Goal: Task Accomplishment & Management: Manage account settings

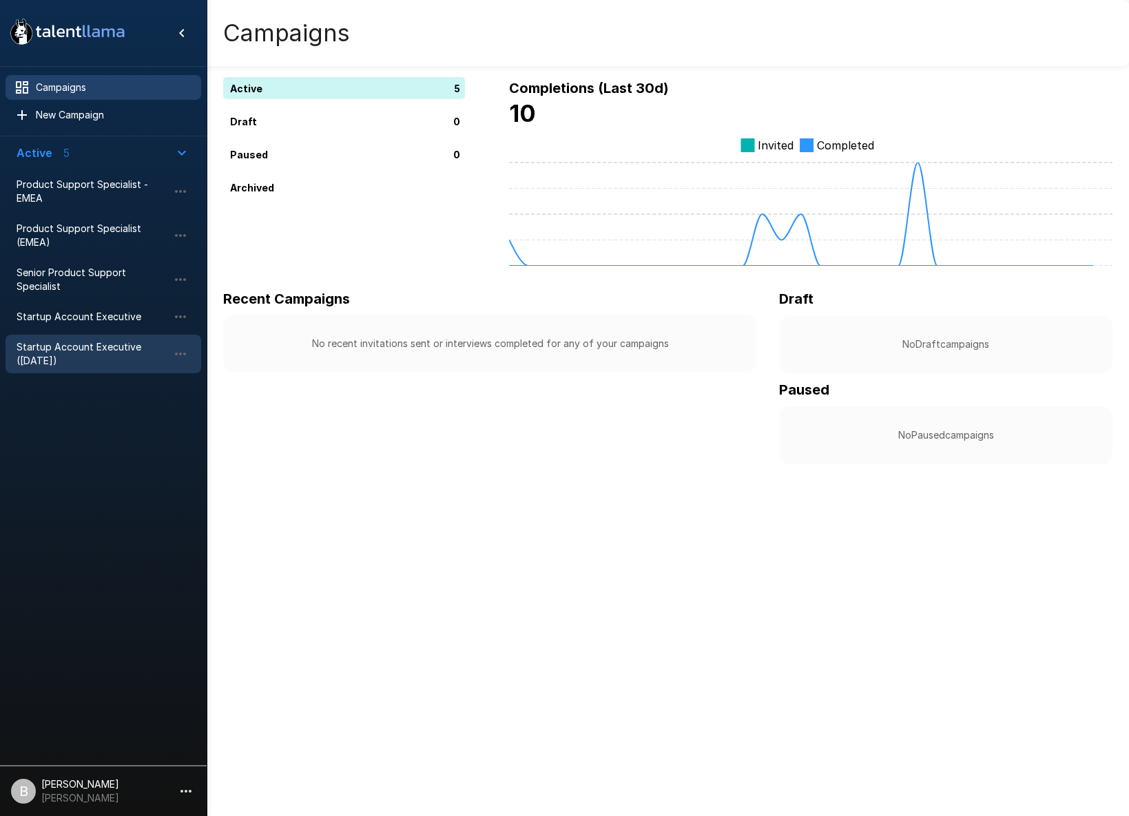
click at [116, 357] on span "Startup Account Executive ([DATE])" at bounding box center [92, 354] width 151 height 28
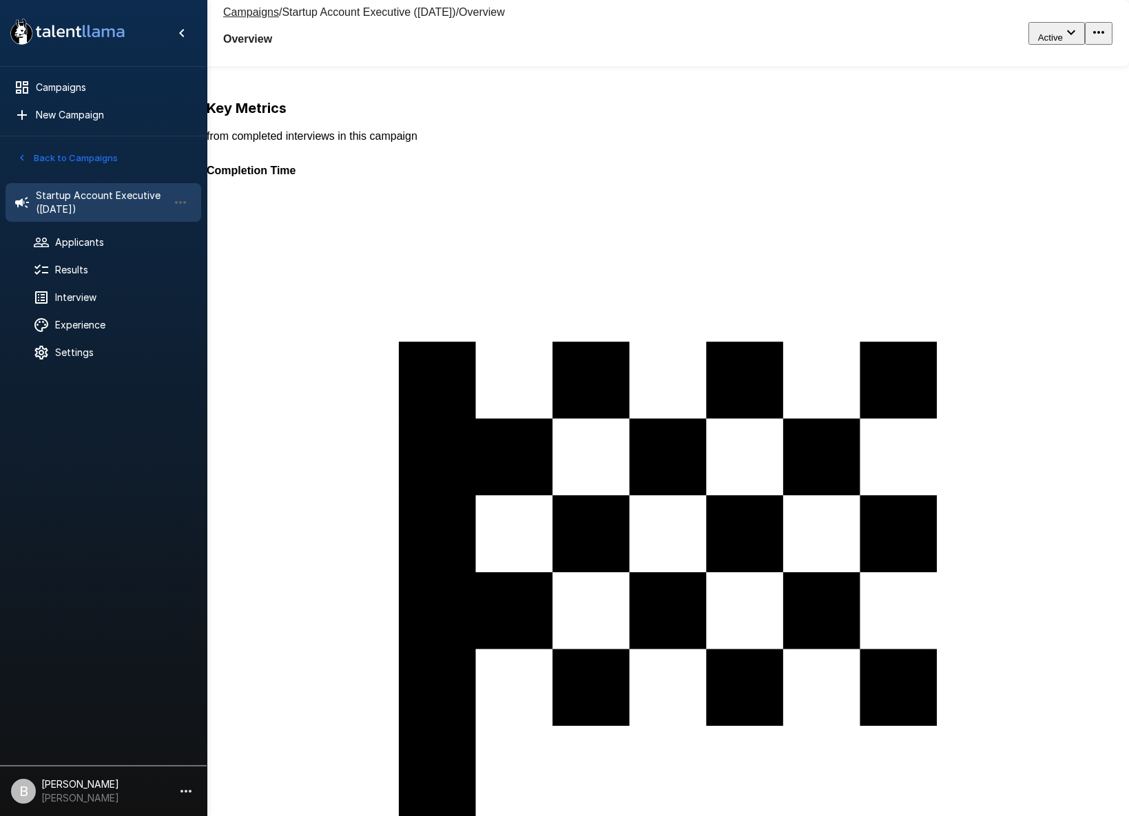
click at [98, 311] on ul "Startup Account Executive ([DATE]) Applicants Results Interview Experience Sett…" at bounding box center [103, 272] width 207 height 201
click at [94, 322] on span "Experience" at bounding box center [122, 325] width 135 height 14
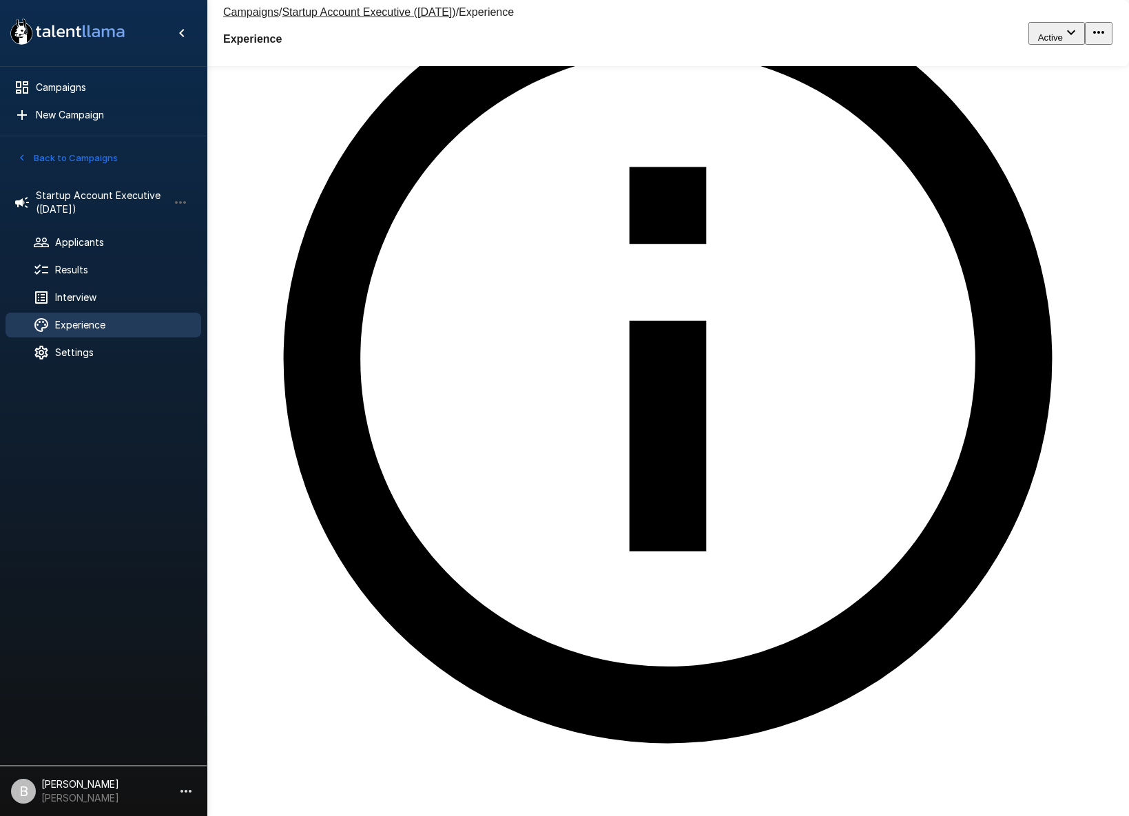
scroll to position [14, 0]
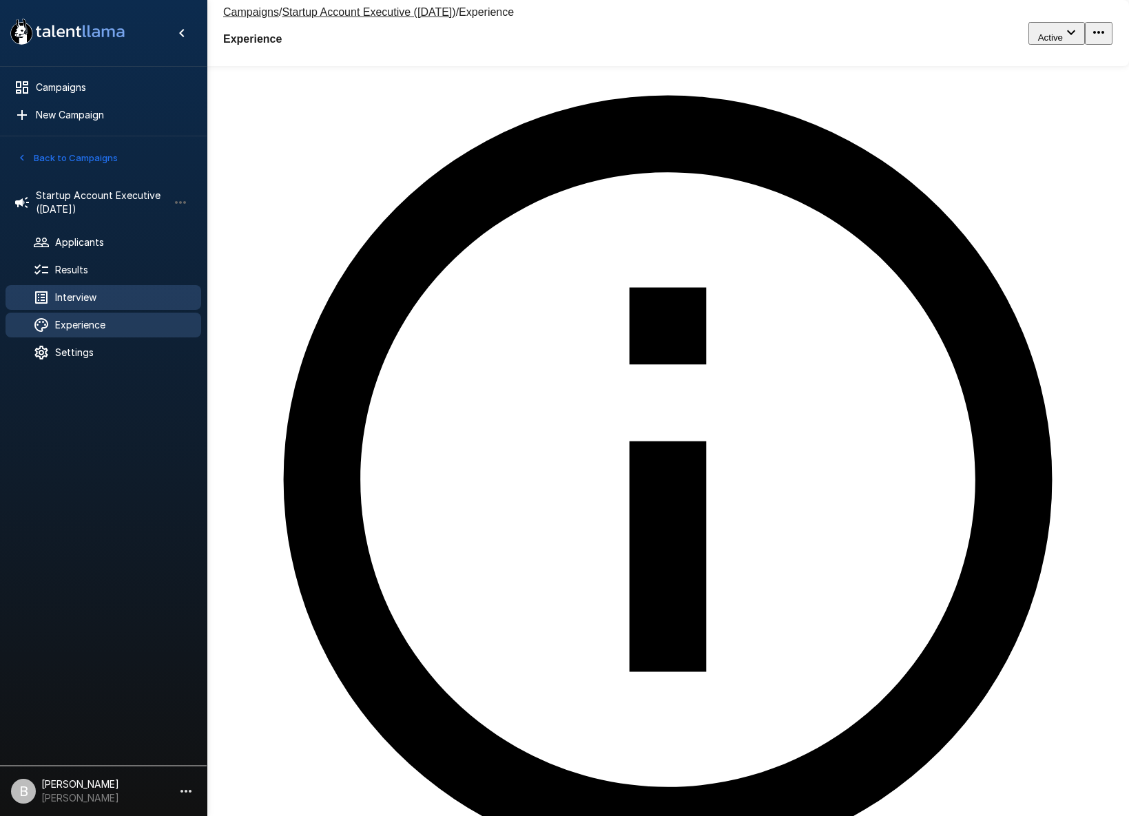
click at [103, 294] on span "Interview" at bounding box center [122, 298] width 135 height 14
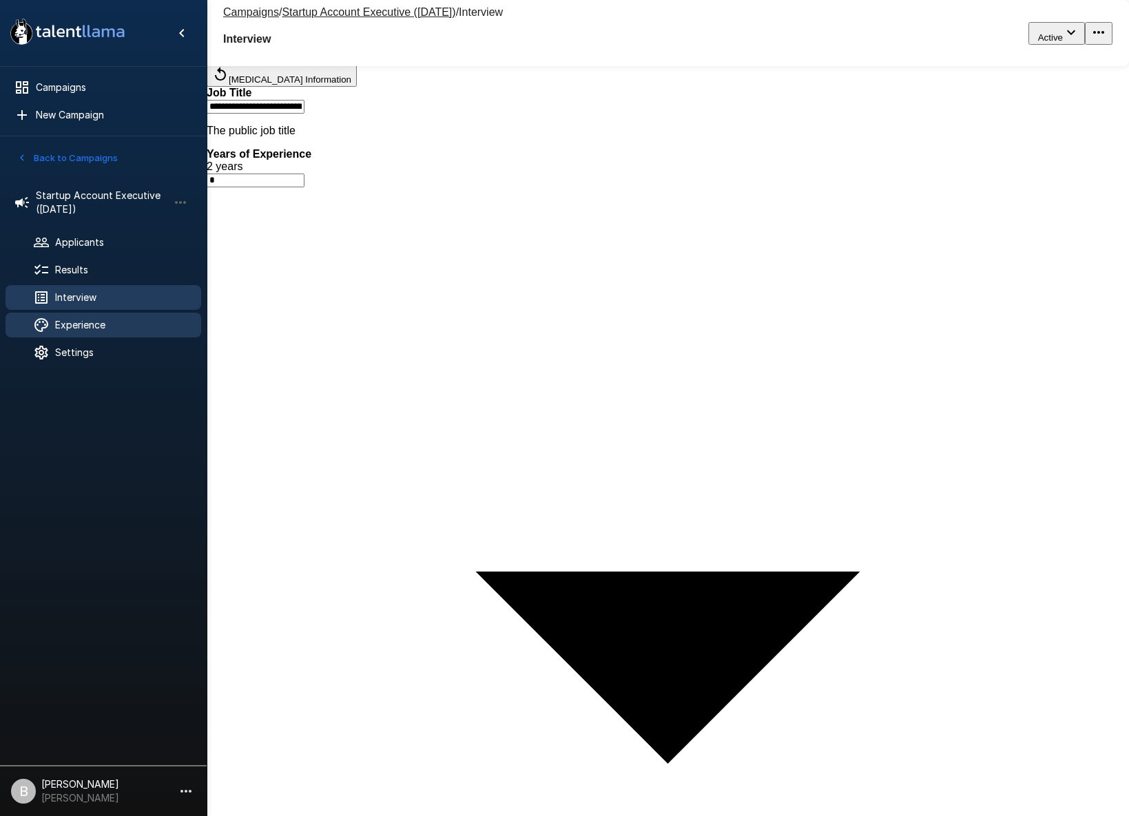
click at [96, 319] on span "Experience" at bounding box center [122, 325] width 135 height 14
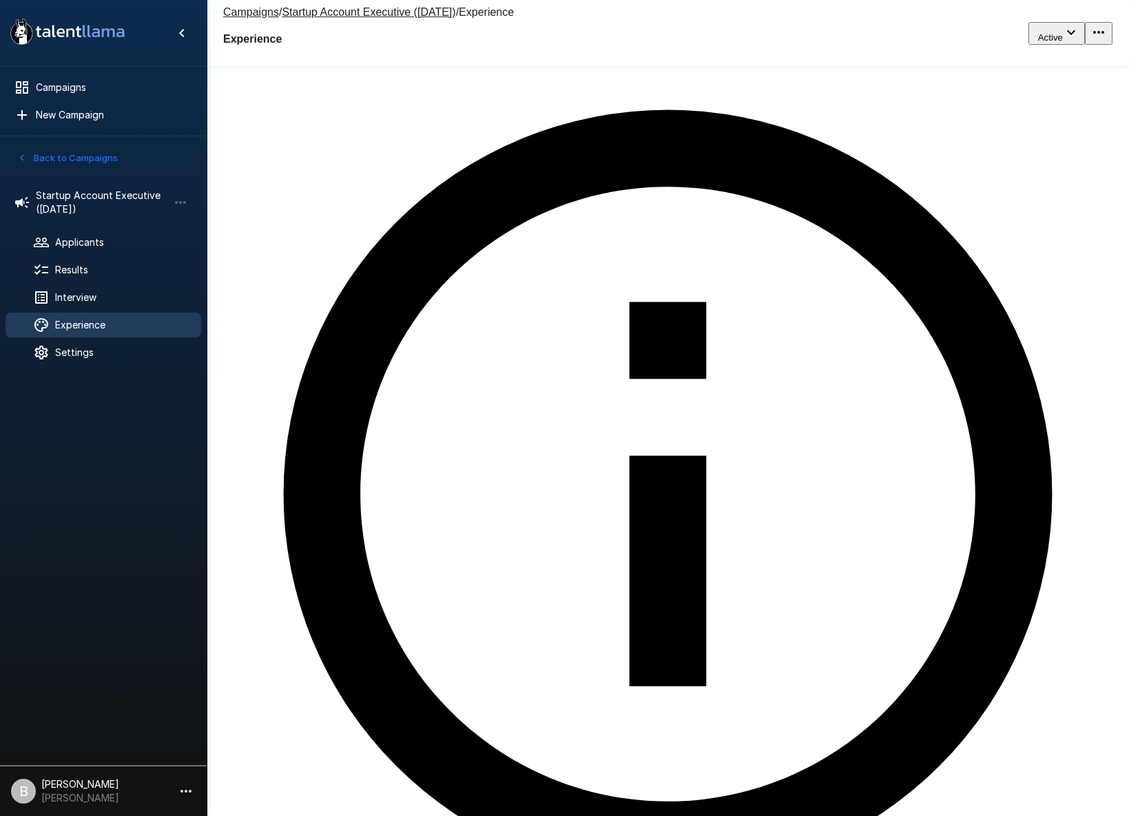
click at [812, 218] on body ".st0{fill:#FFFFFF;} .st1{fill:#76a4ed;} Campaigns New Campaign Active 5 Product…" at bounding box center [564, 408] width 1129 height 816
click at [809, 815] on div at bounding box center [564, 816] width 1129 height 0
click at [72, 352] on span "Settings" at bounding box center [122, 353] width 135 height 14
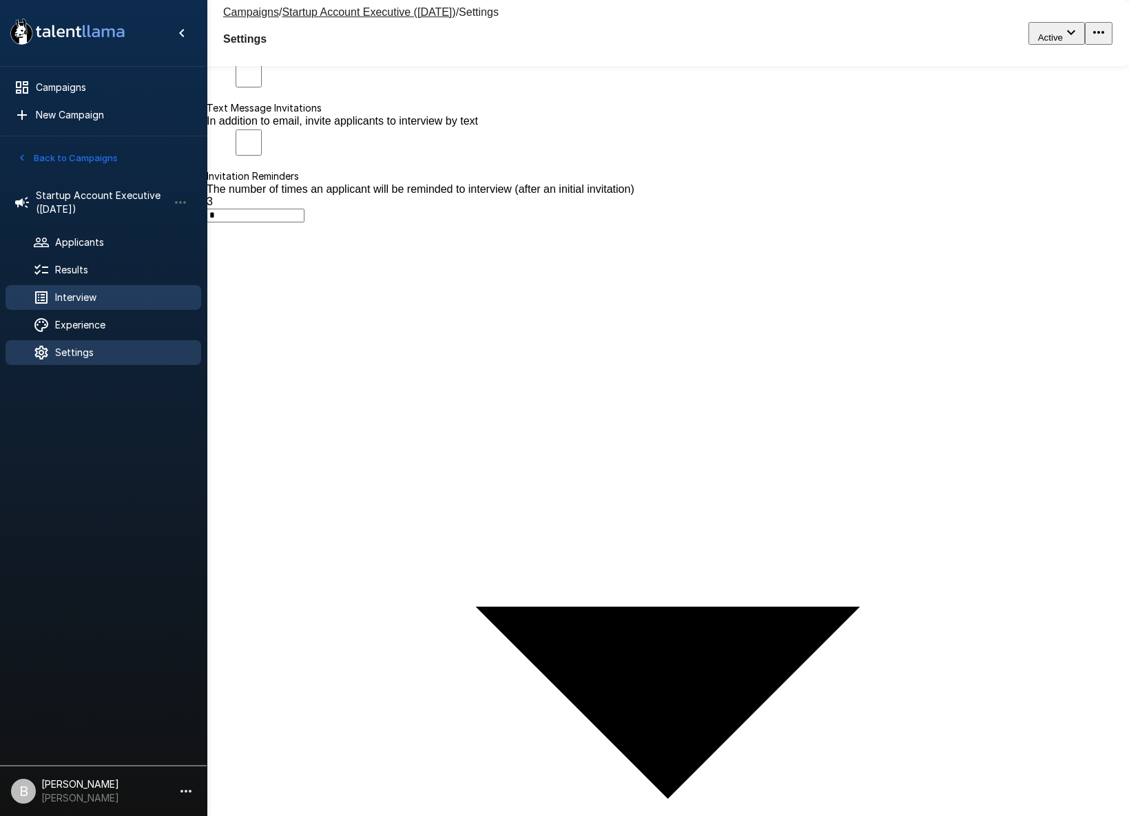
click at [116, 286] on div "Interview" at bounding box center [104, 297] width 196 height 25
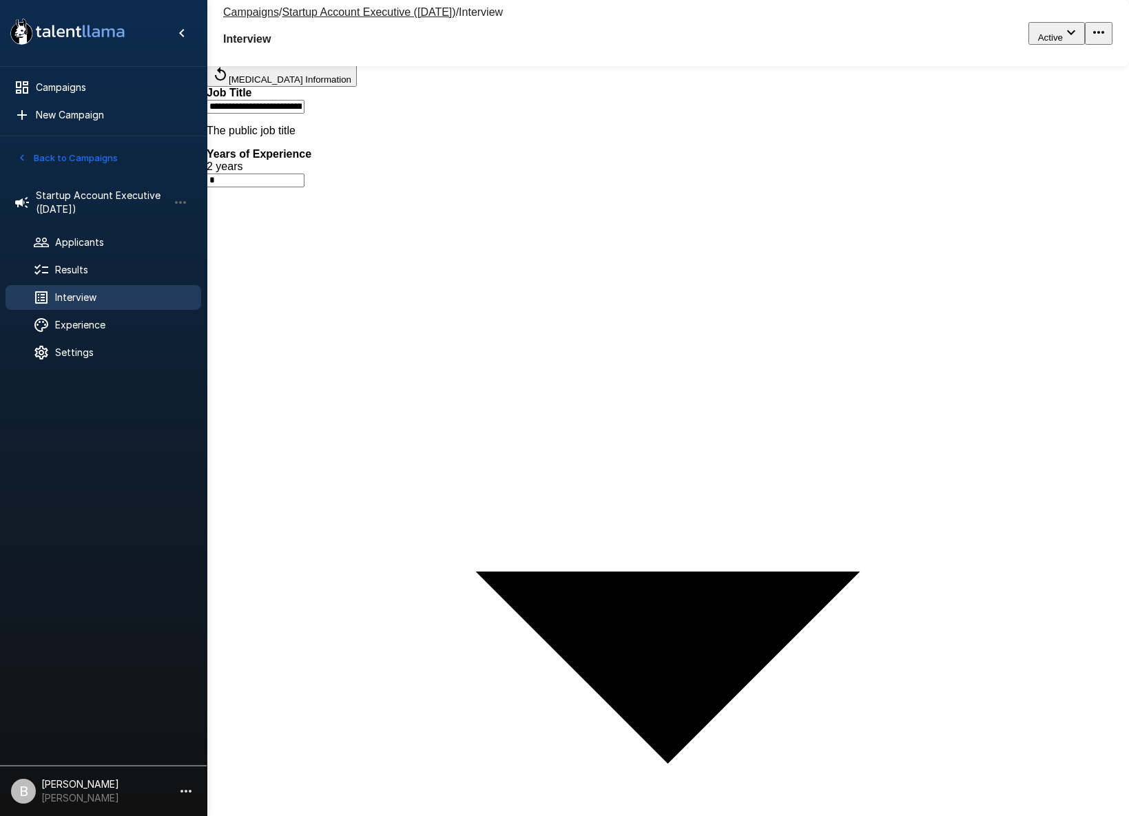
click at [130, 255] on ul "Startup Account Executive ([DATE]) Applicants Results Interview Experience Sett…" at bounding box center [103, 272] width 207 height 201
click at [117, 260] on div "Results" at bounding box center [104, 270] width 196 height 25
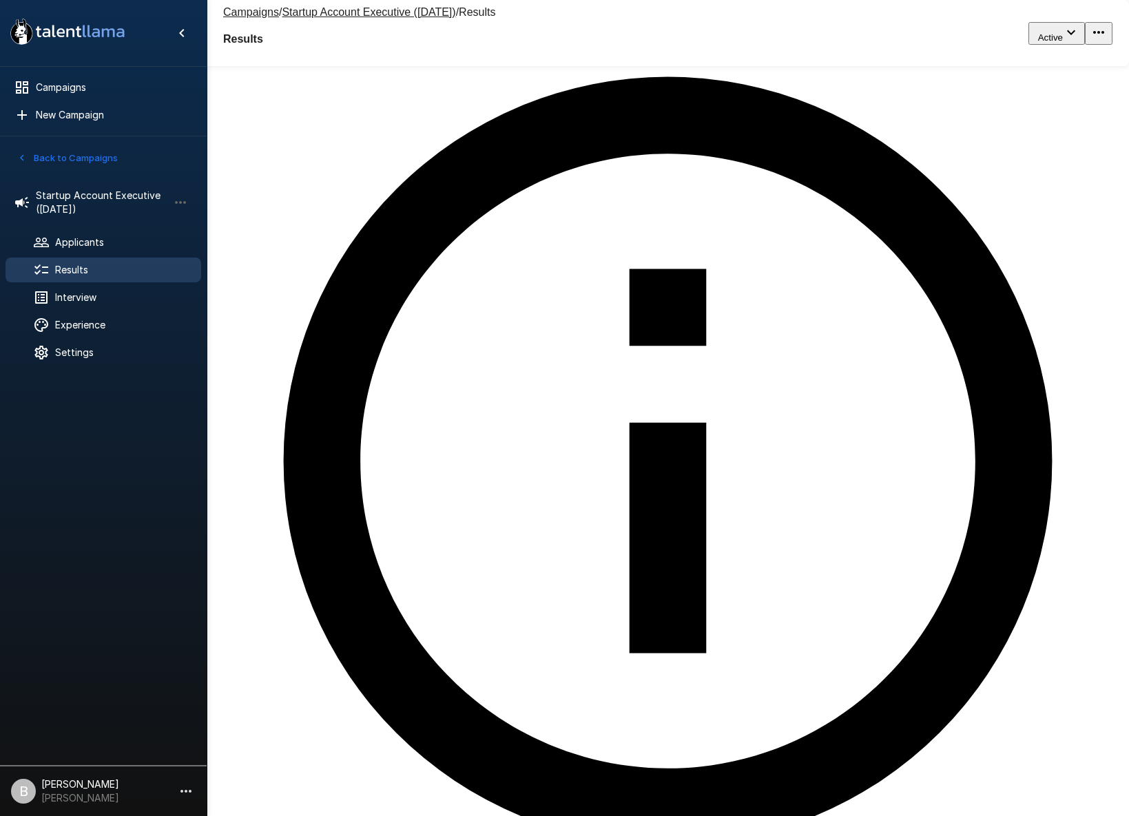
click at [180, 792] on icon "button" at bounding box center [186, 791] width 17 height 17
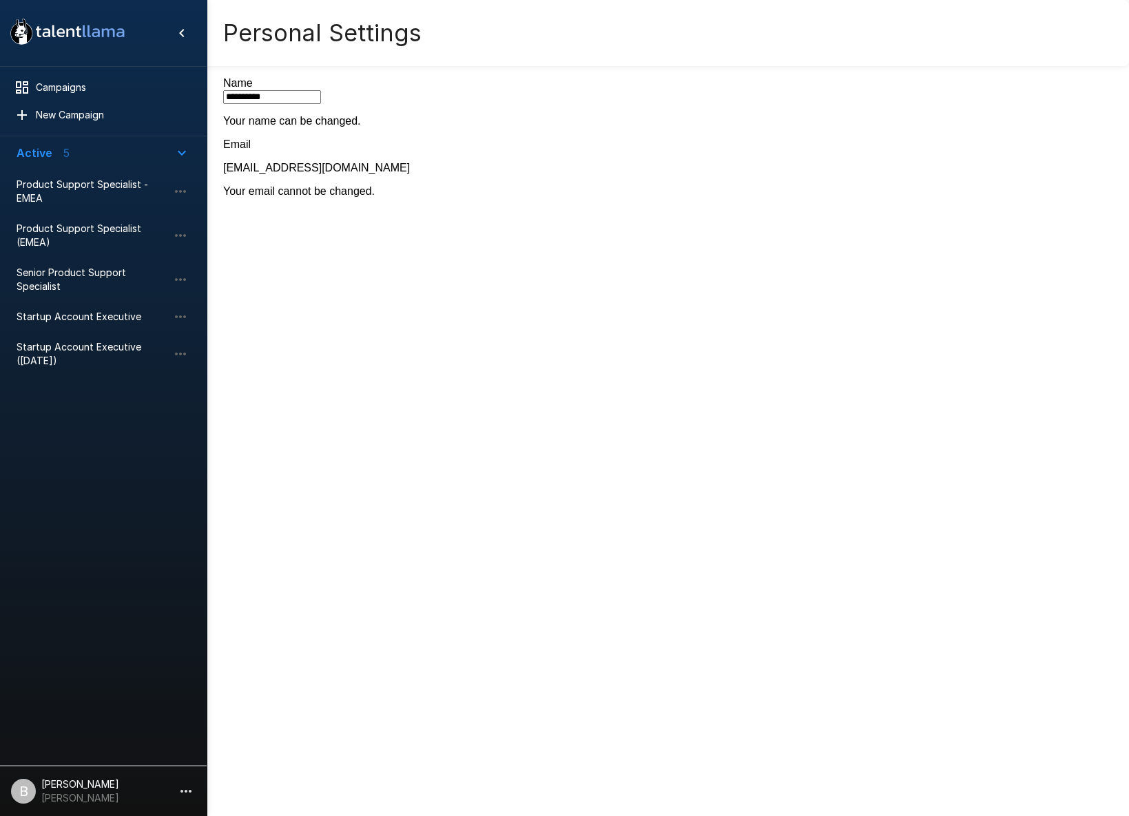
click at [191, 784] on icon "button" at bounding box center [186, 791] width 17 height 17
click at [55, 589] on span "Admin" at bounding box center [39, 583] width 31 height 12
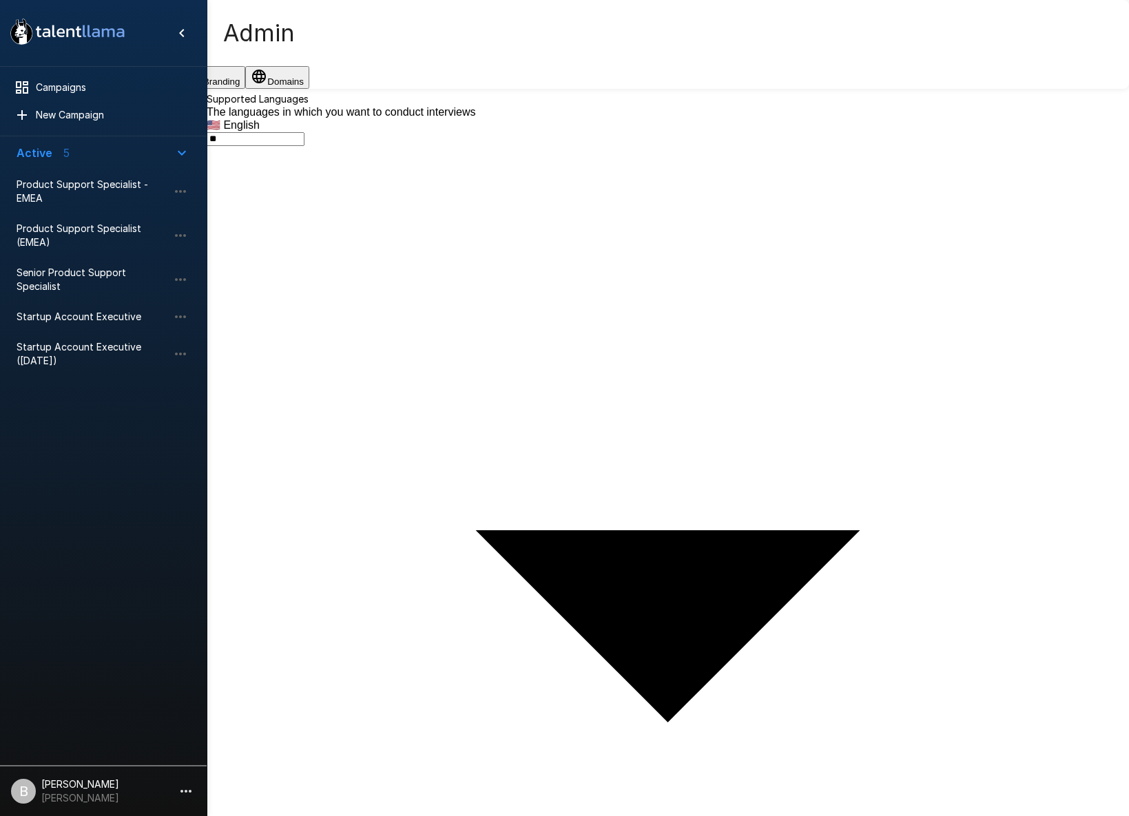
click at [181, 88] on button "Notifications" at bounding box center [142, 77] width 78 height 23
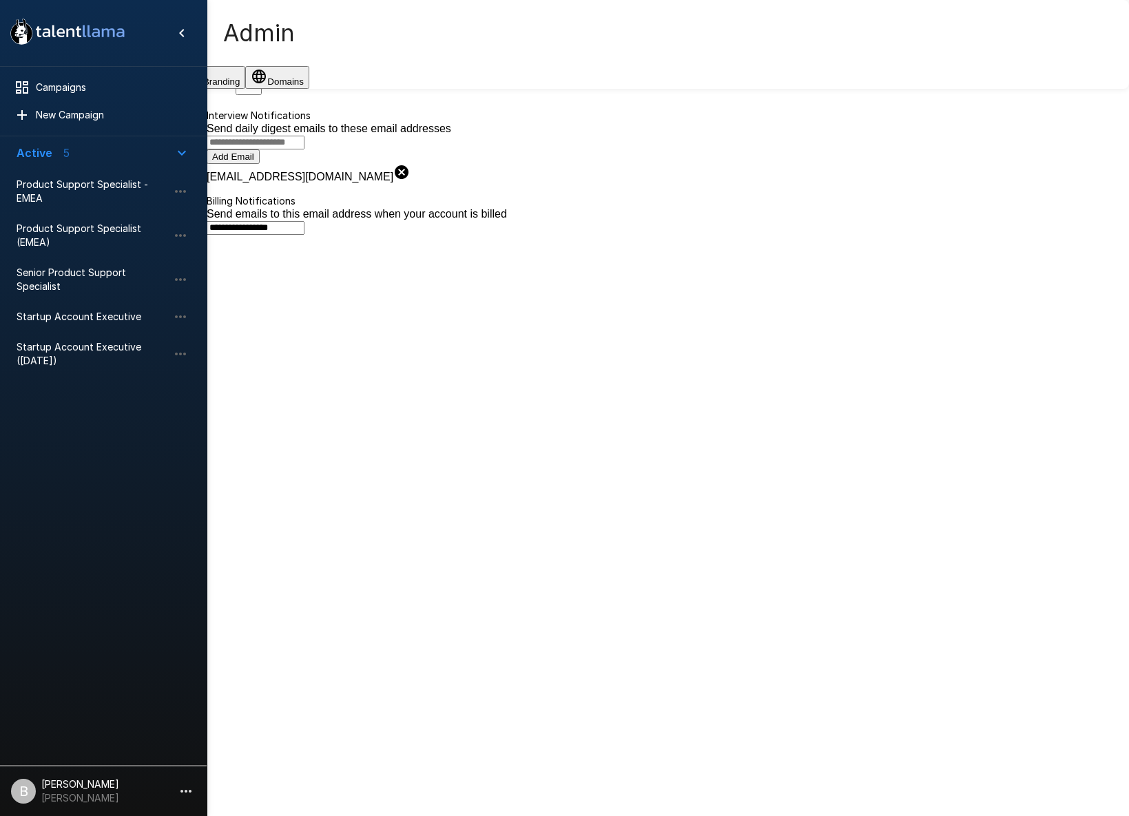
click at [76, 85] on icon "button" at bounding box center [67, 76] width 17 height 17
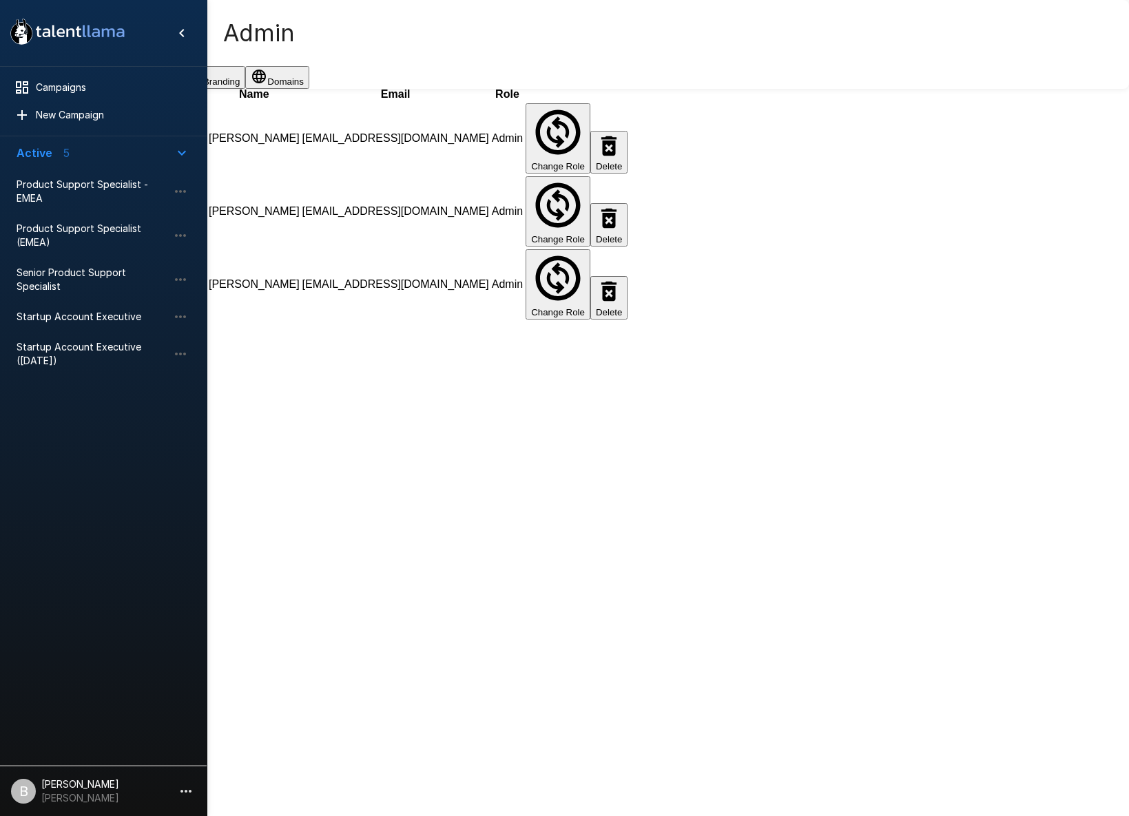
click at [309, 85] on button "Domains" at bounding box center [277, 77] width 64 height 23
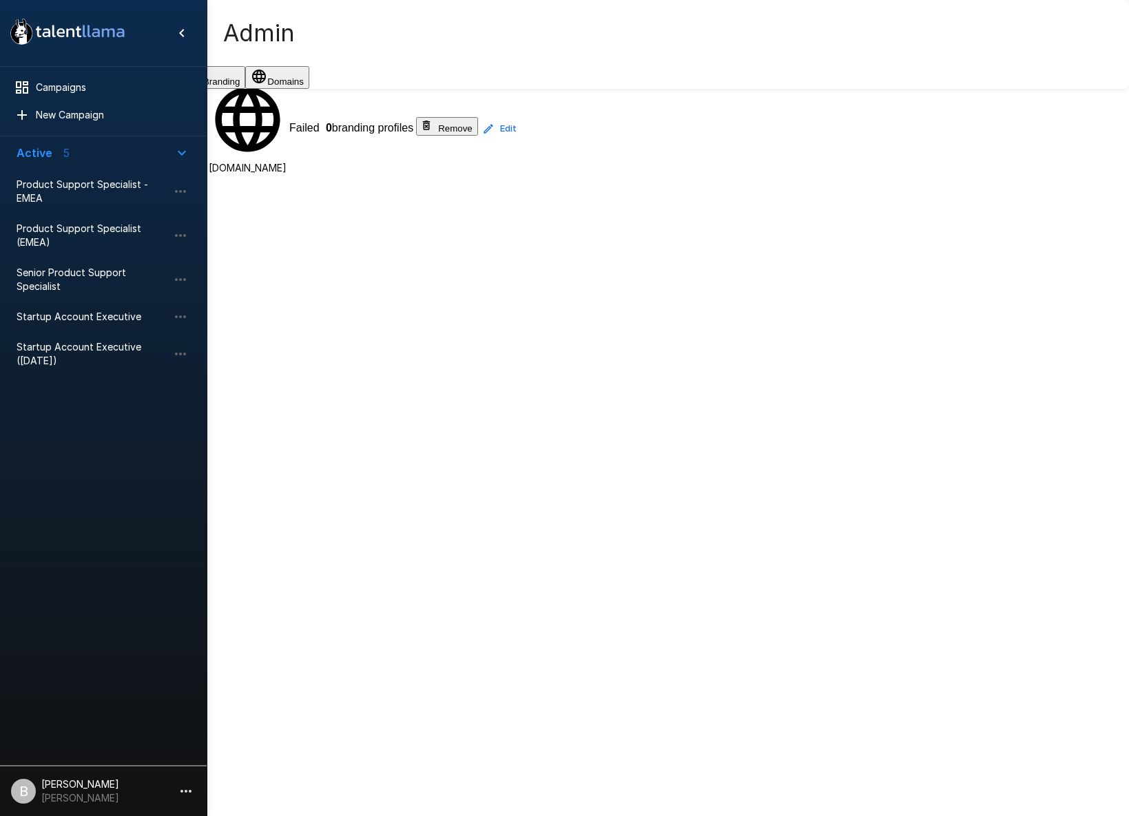
click at [286, 175] on p "[DOMAIN_NAME]" at bounding box center [248, 168] width 78 height 14
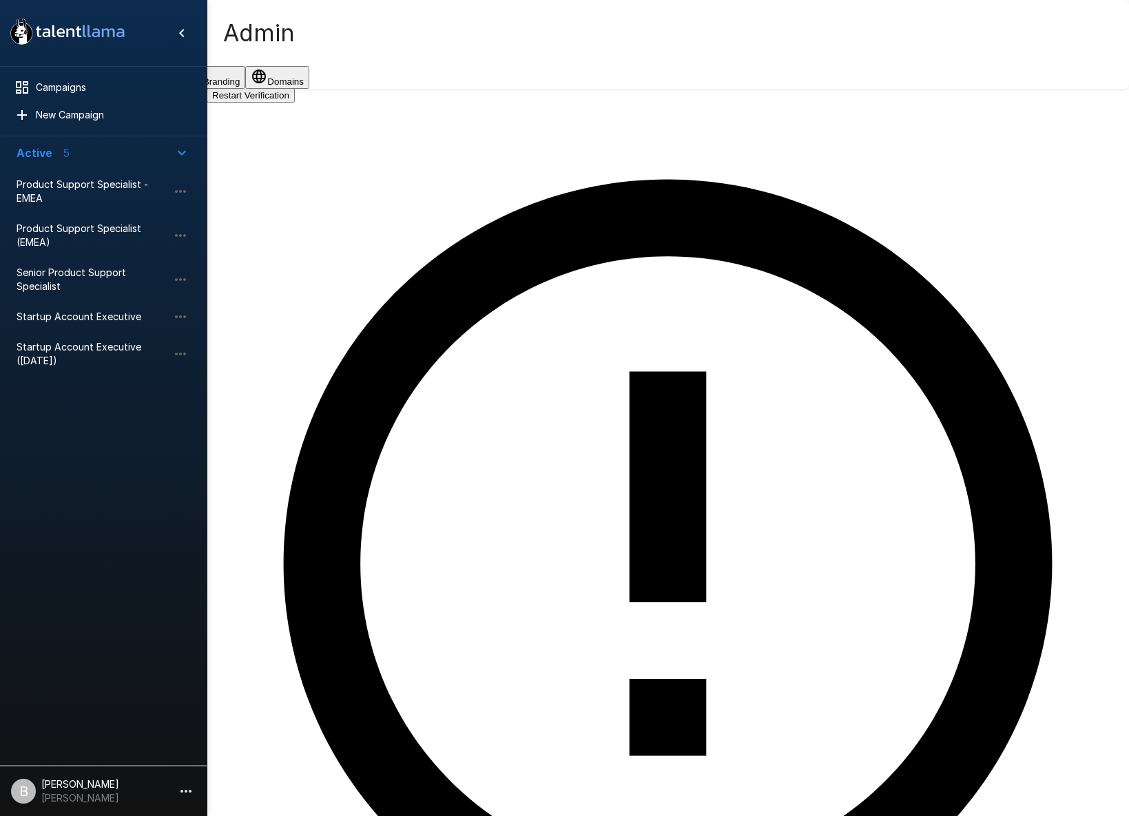
click at [316, 23] on button "Back to Domain List" at bounding box center [261, 11] width 109 height 23
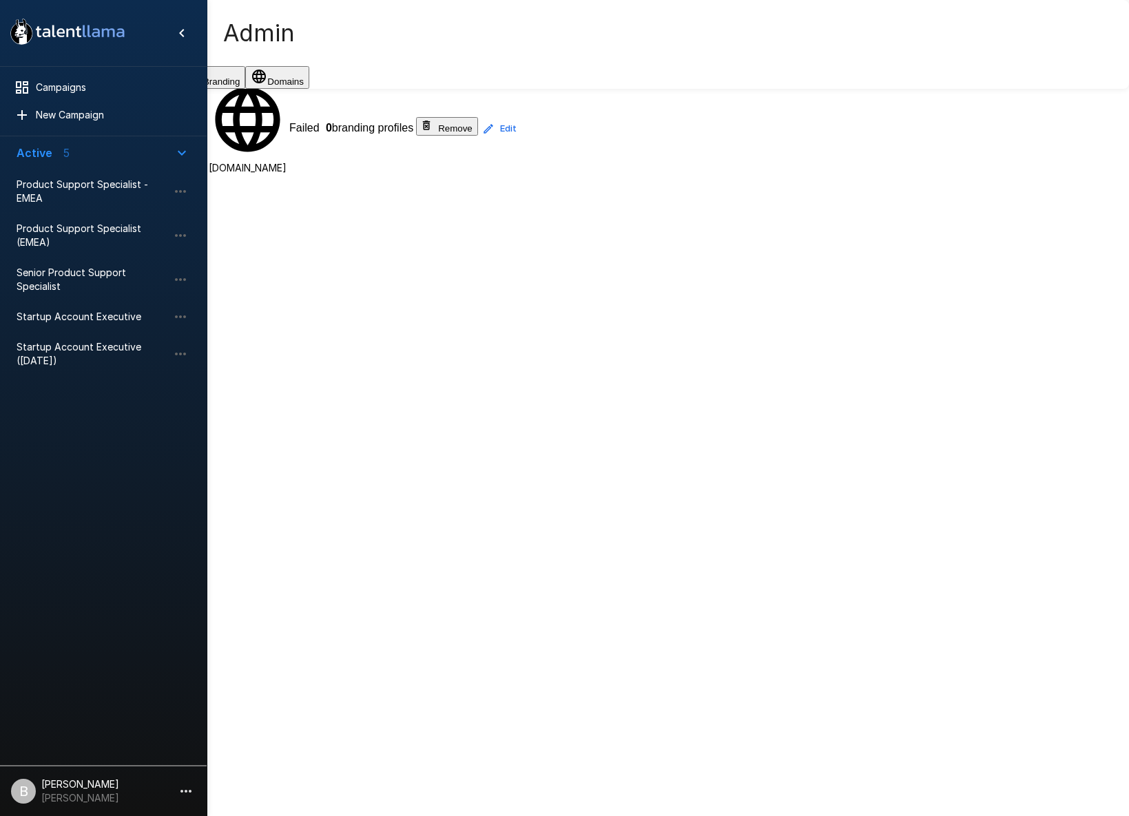
click at [245, 89] on button "Branding" at bounding box center [213, 77] width 64 height 23
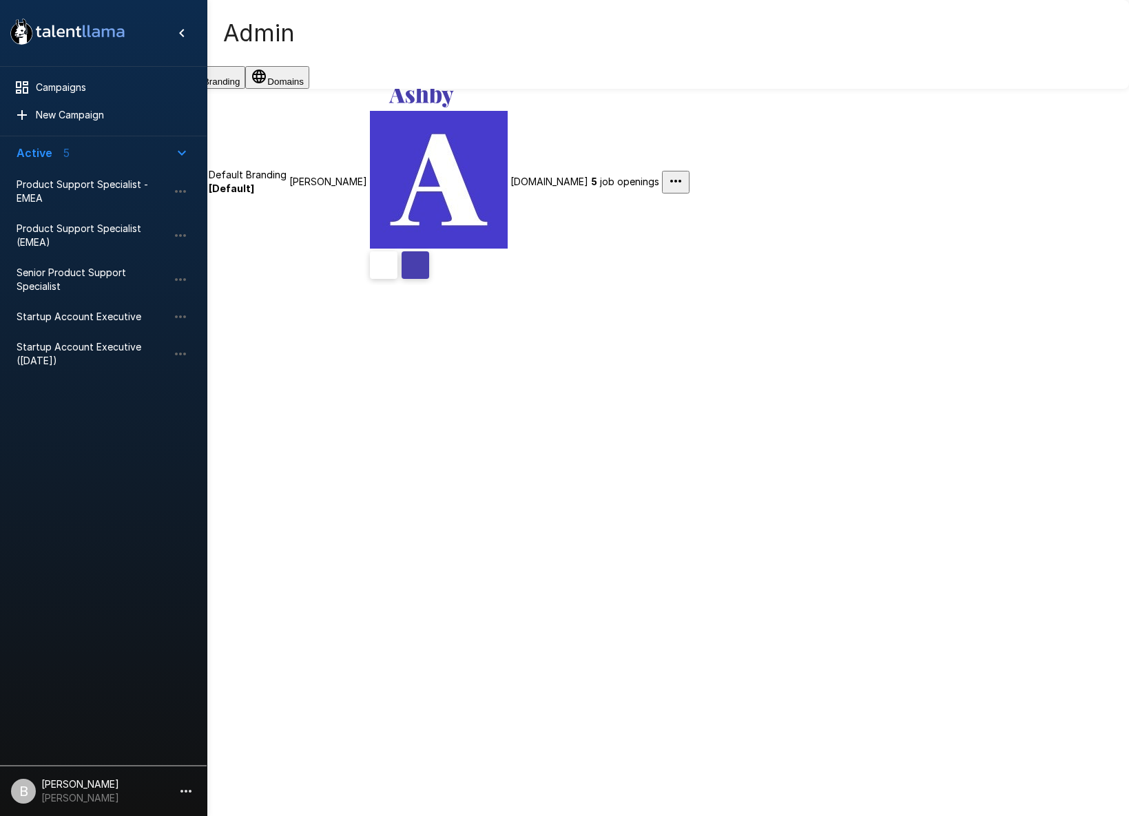
click at [181, 89] on button "Notifications" at bounding box center [142, 77] width 78 height 23
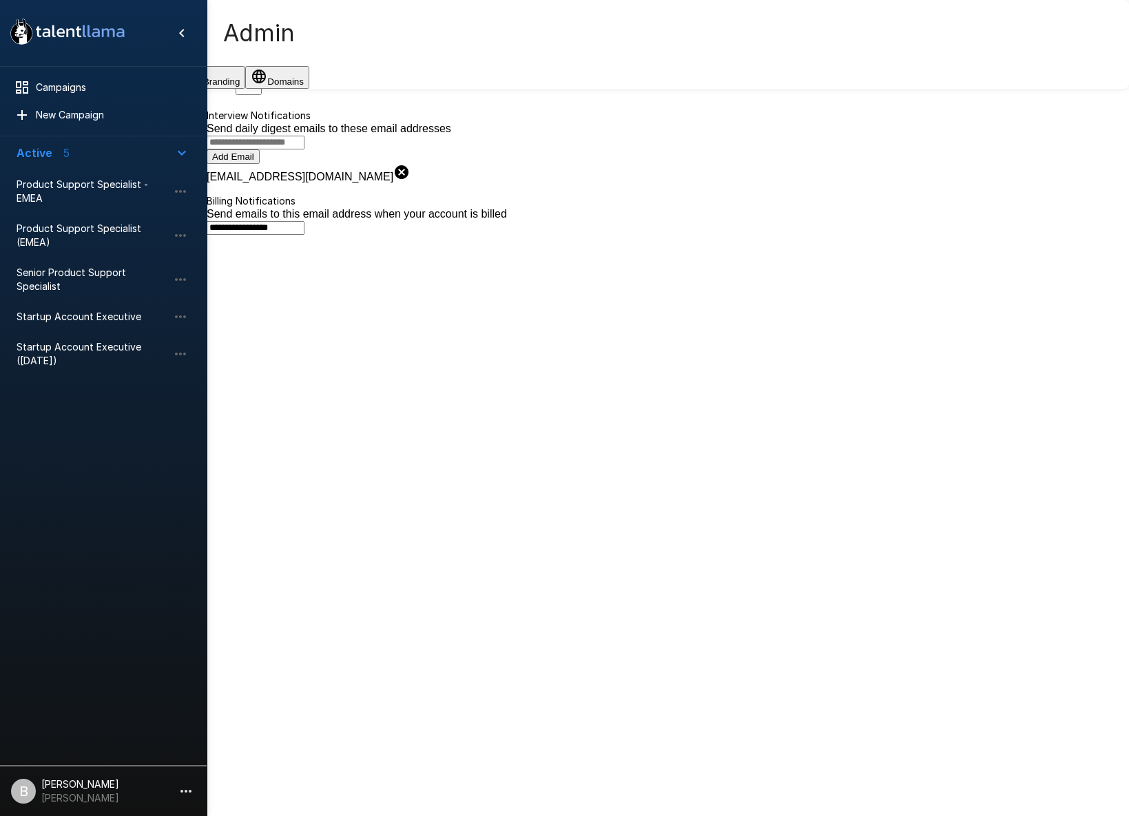
click at [245, 85] on button "Branding" at bounding box center [213, 77] width 64 height 23
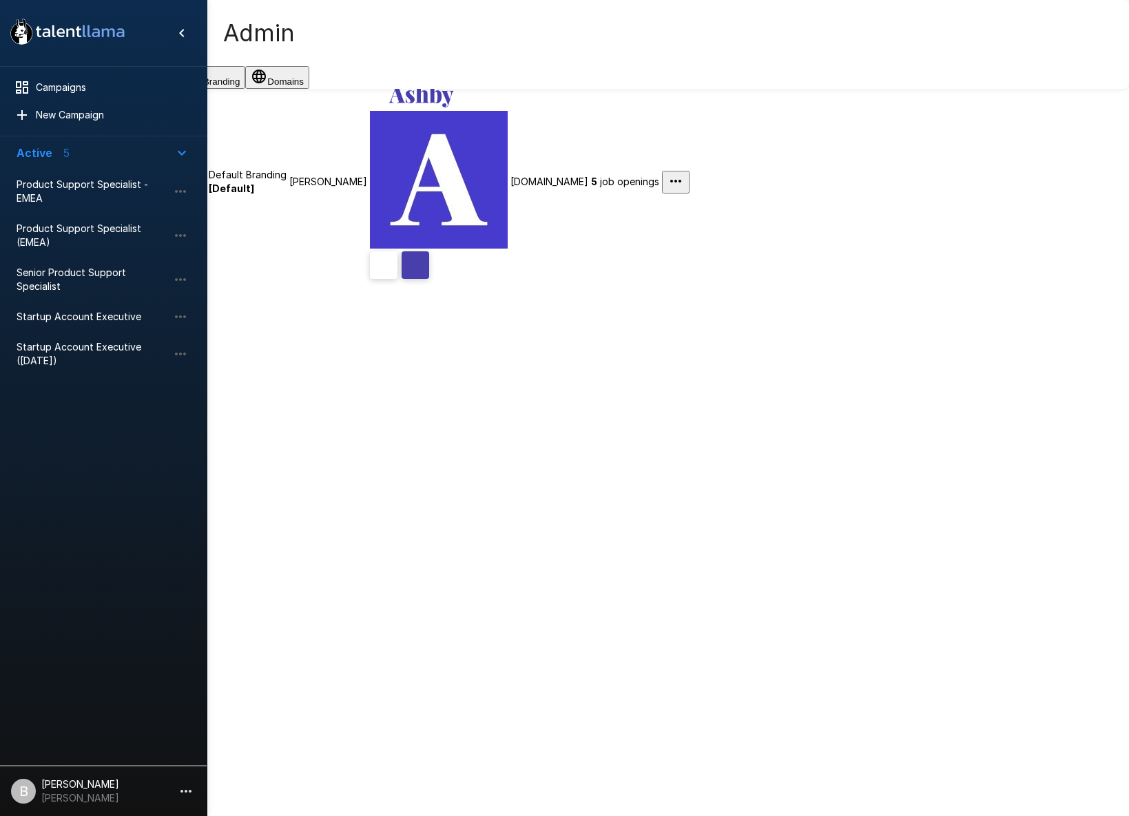
click at [181, 84] on button "Notifications" at bounding box center [142, 77] width 78 height 23
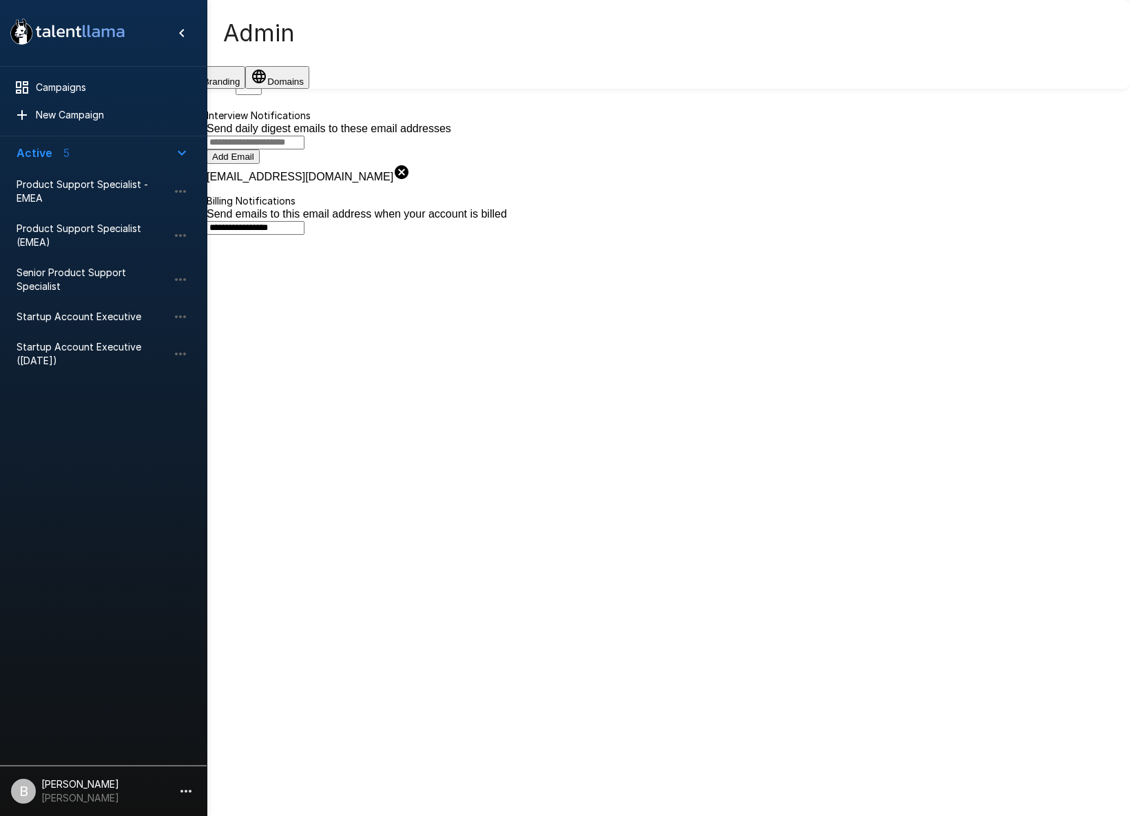
click at [54, 87] on button "Profile" at bounding box center [27, 77] width 54 height 23
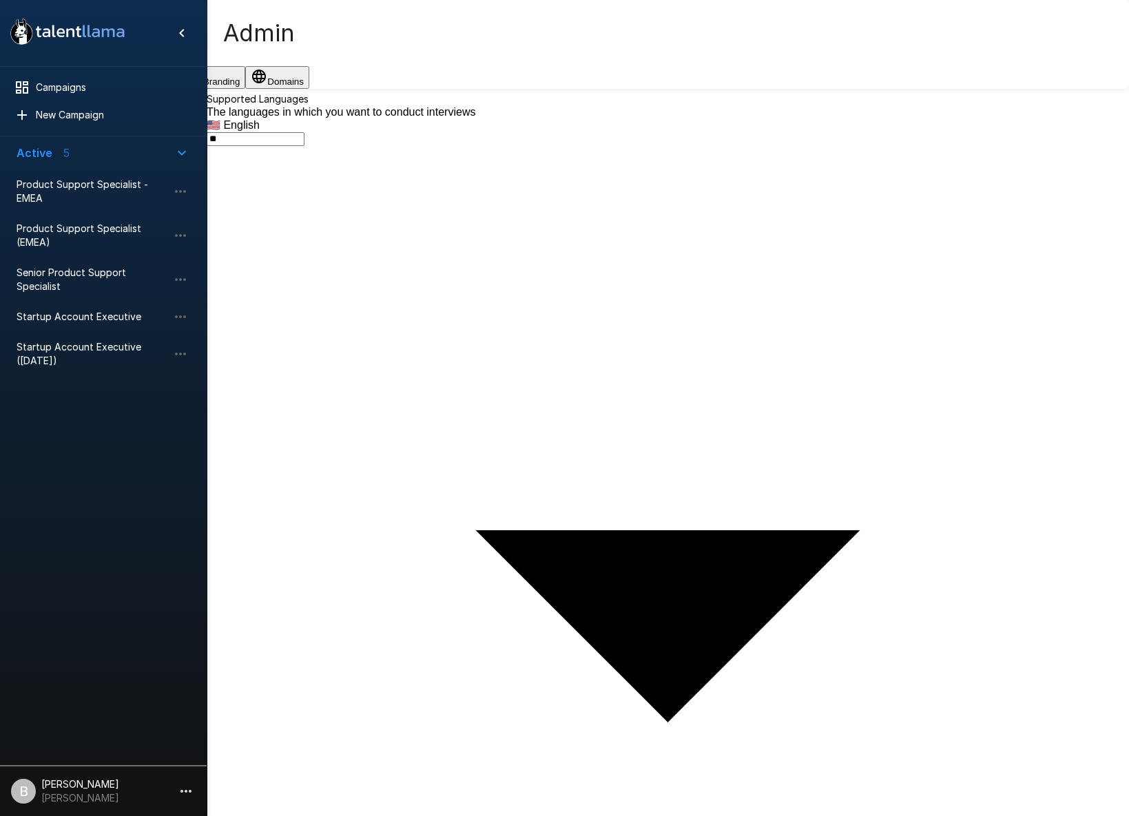
click at [104, 89] on button "Team" at bounding box center [79, 77] width 50 height 23
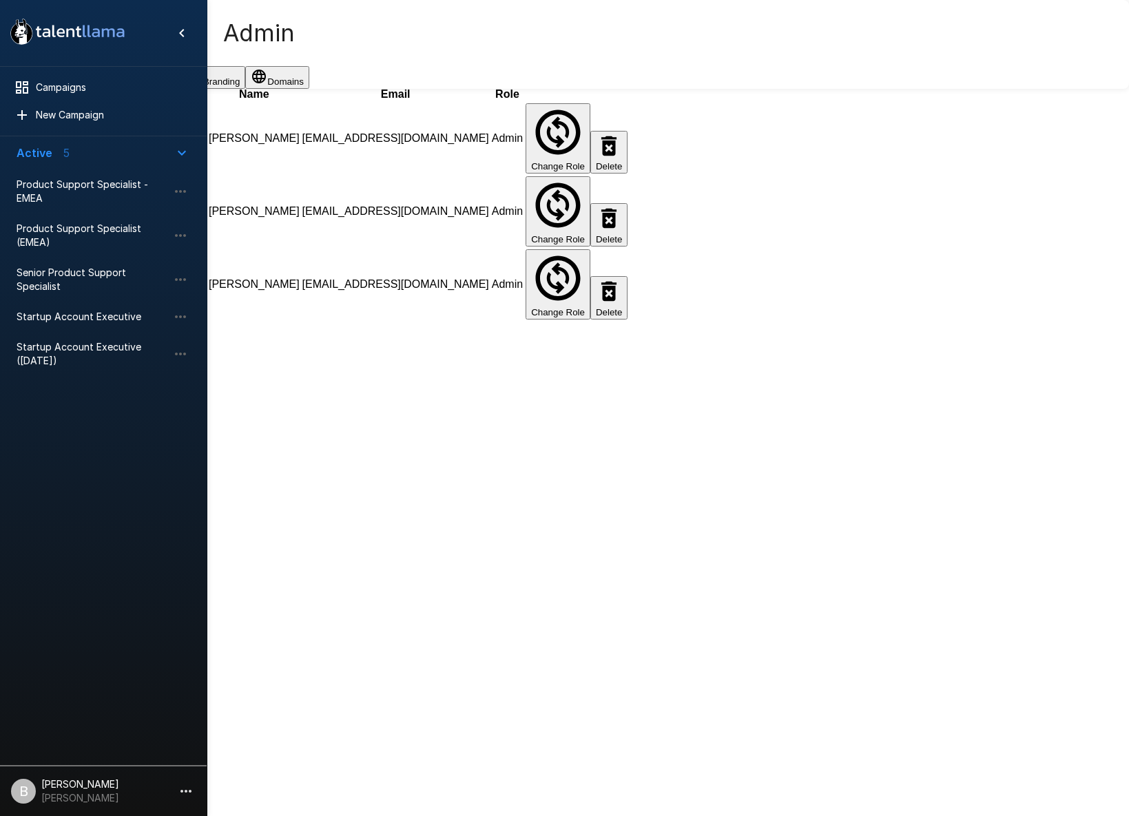
click at [181, 88] on button "Notifications" at bounding box center [142, 77] width 78 height 23
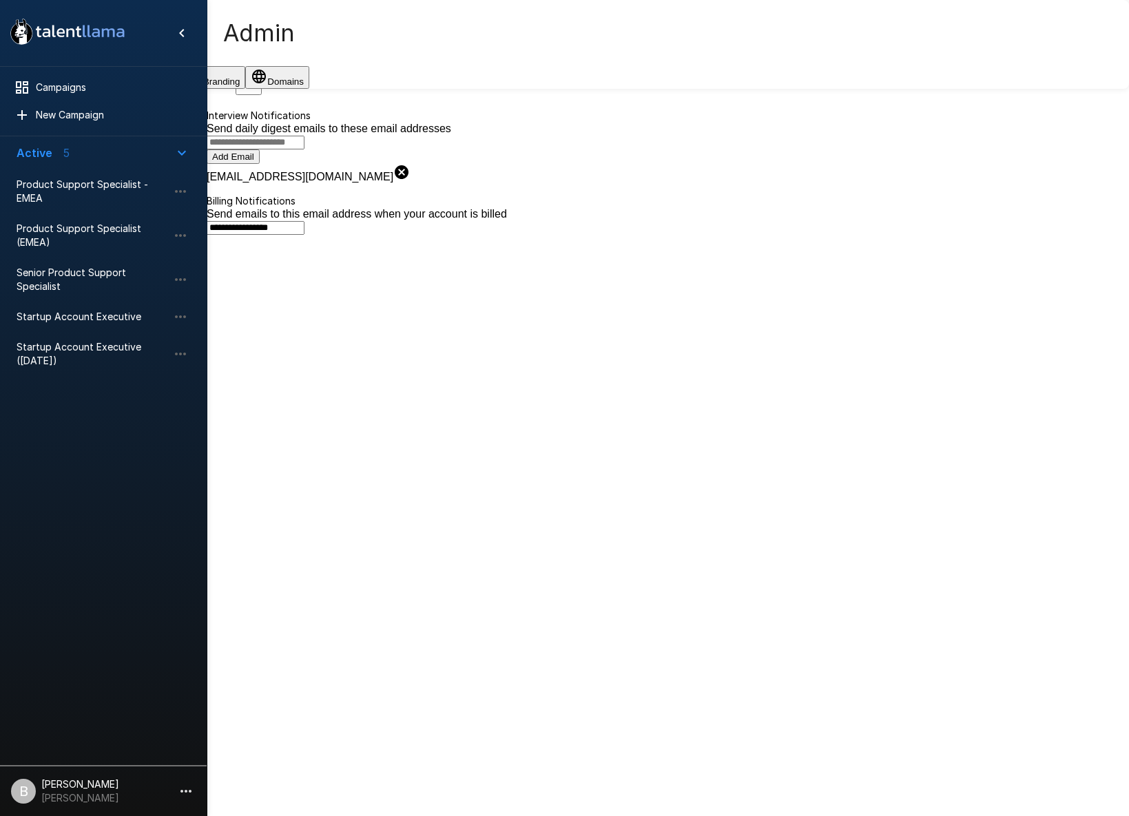
click at [245, 89] on button "Branding" at bounding box center [213, 77] width 64 height 23
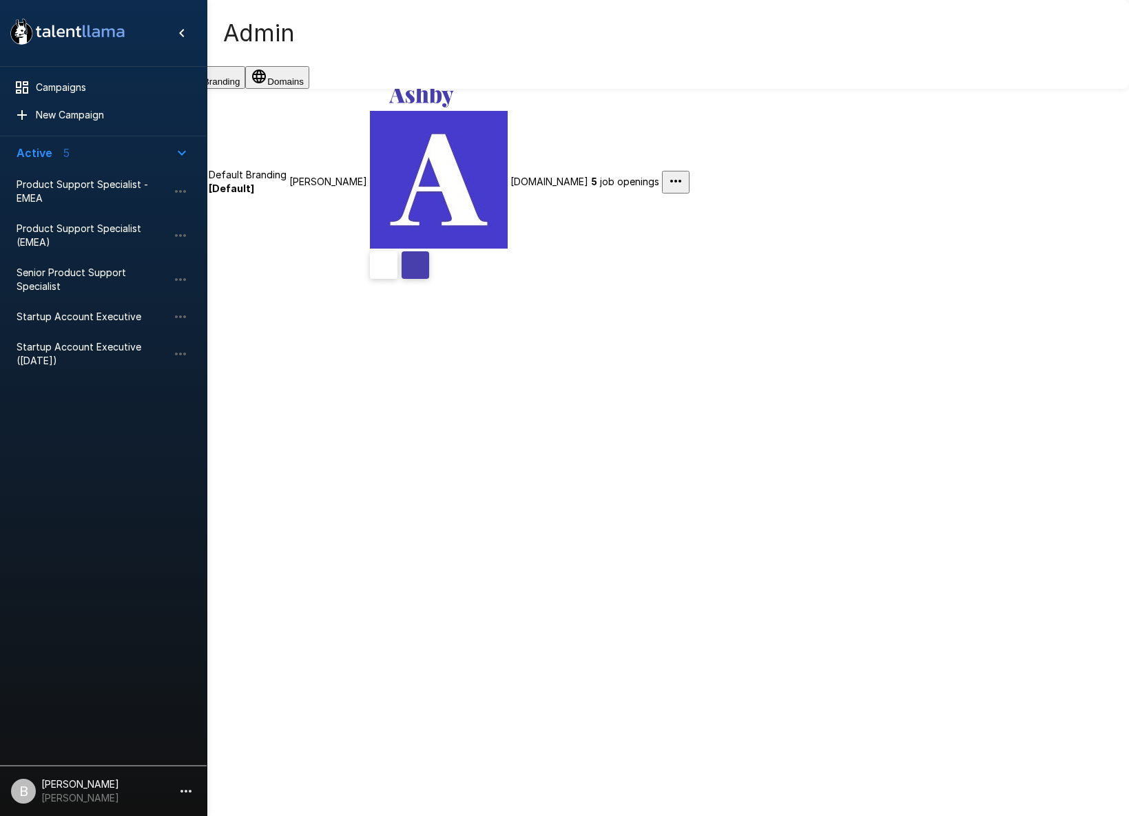
click at [309, 85] on button "Domains" at bounding box center [277, 77] width 64 height 23
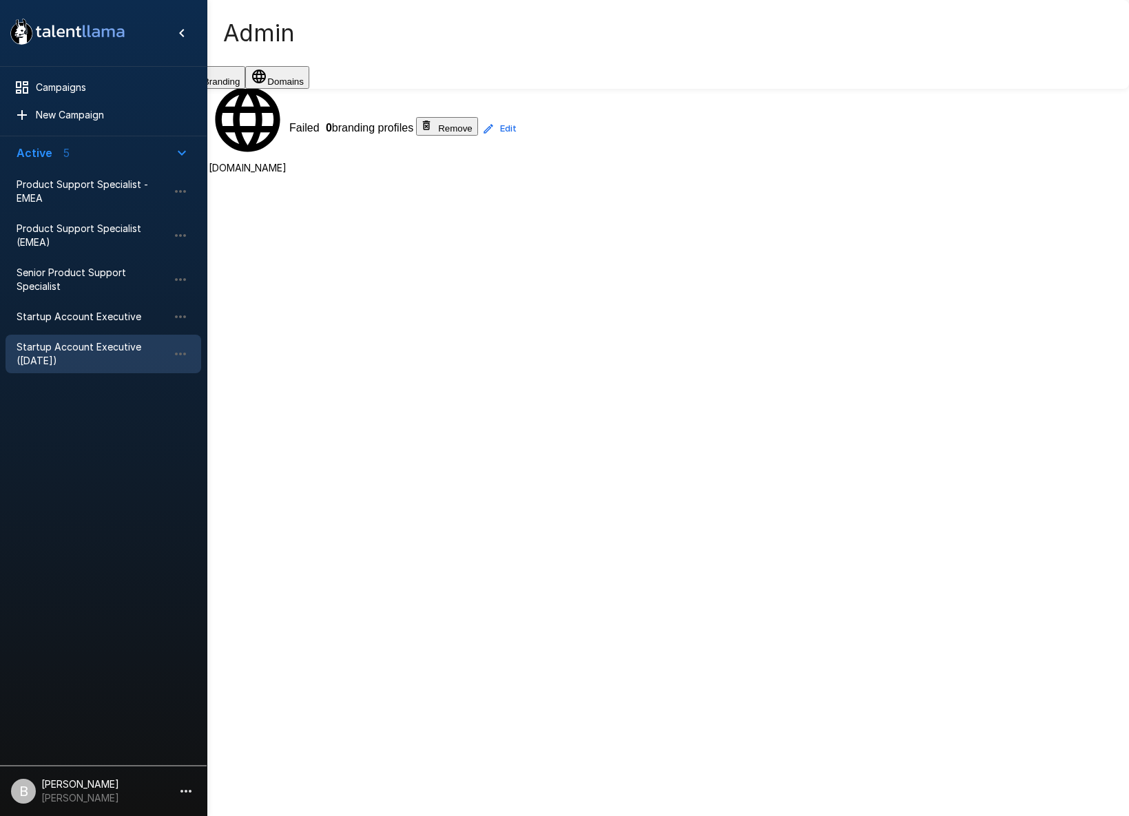
click at [98, 344] on span "Startup Account Executive ([DATE])" at bounding box center [92, 354] width 151 height 28
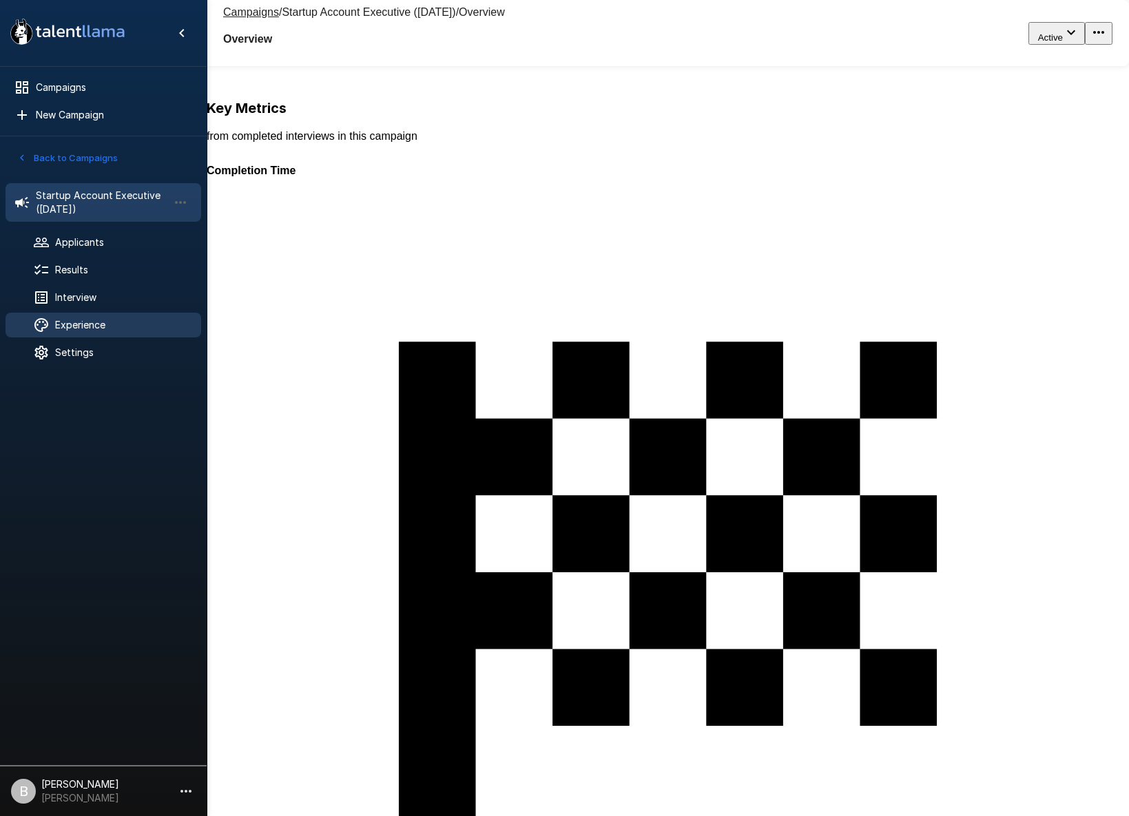
click at [122, 331] on span "Experience" at bounding box center [122, 325] width 135 height 14
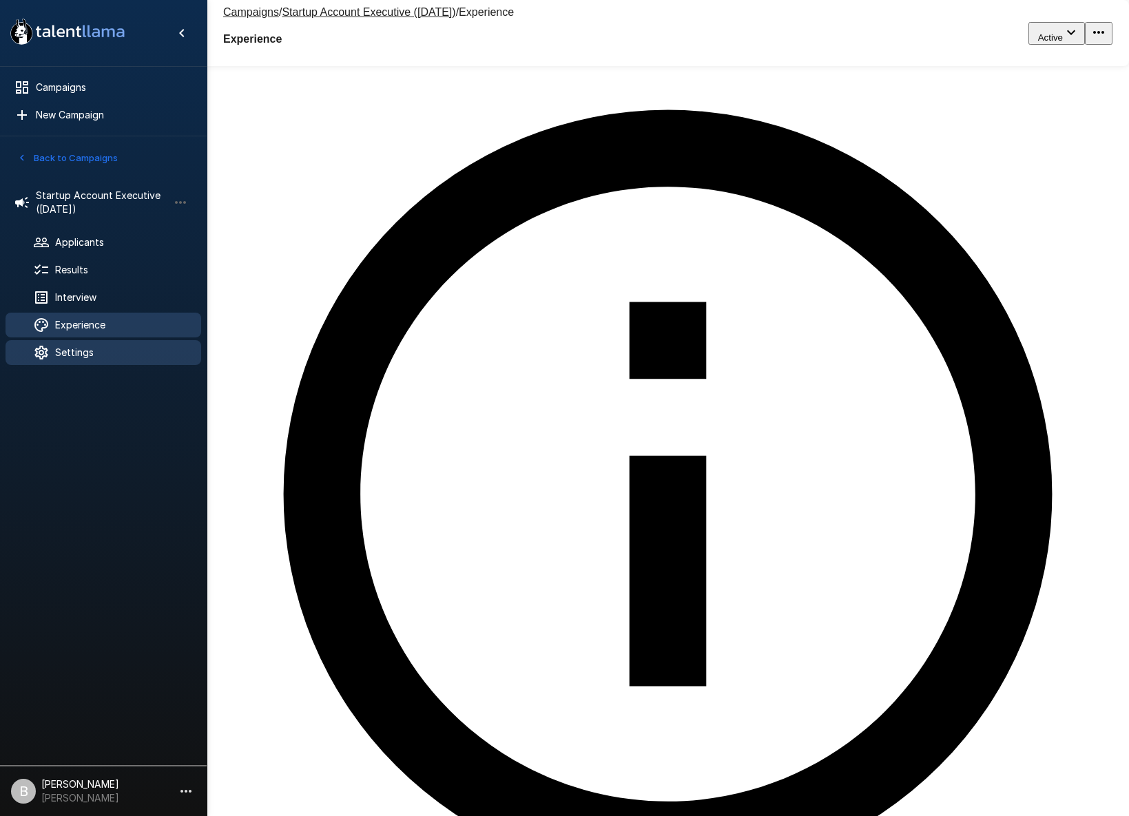
click at [109, 360] on div "Settings" at bounding box center [104, 352] width 196 height 25
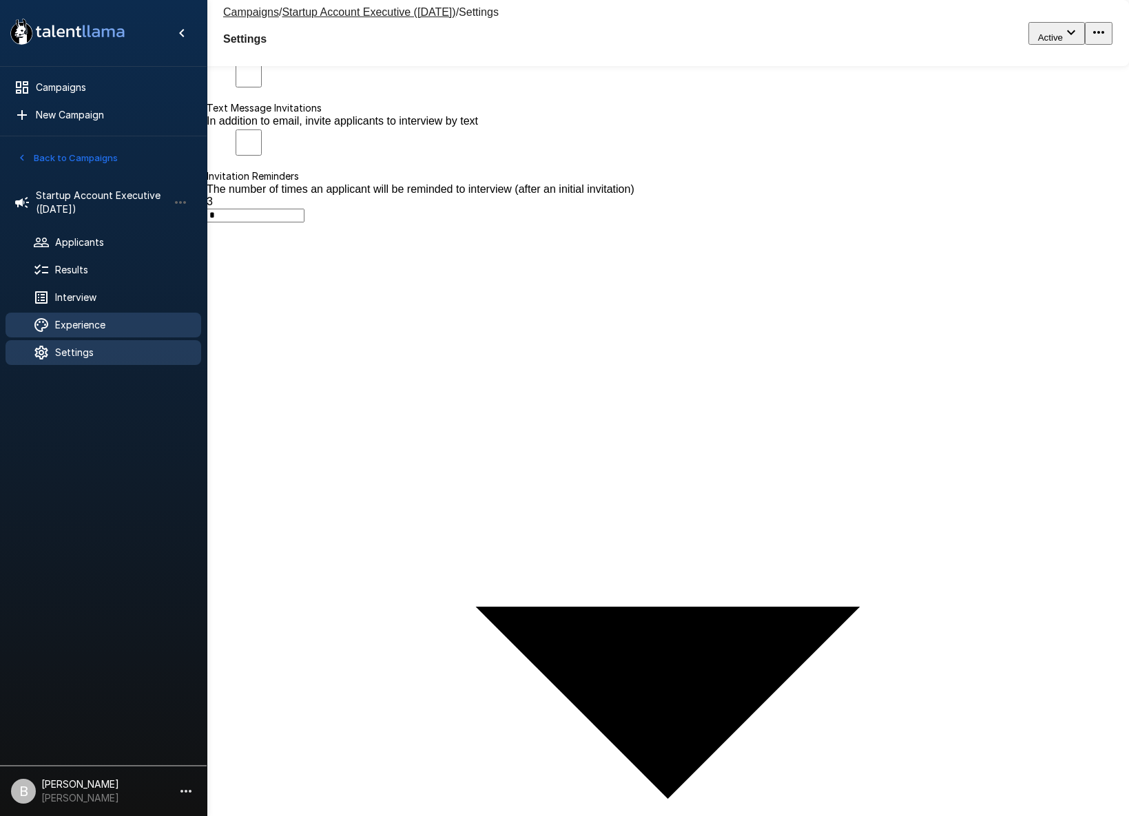
click at [109, 322] on span "Experience" at bounding box center [122, 325] width 135 height 14
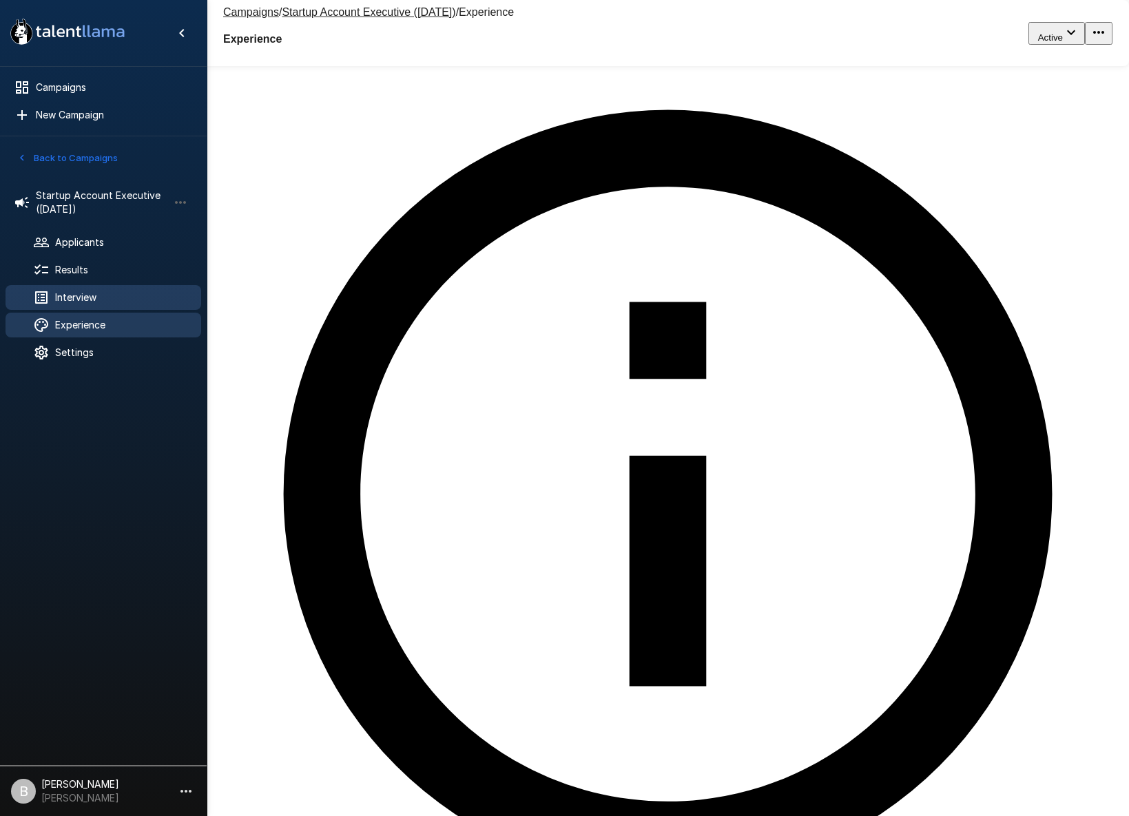
click at [89, 301] on span "Interview" at bounding box center [122, 298] width 135 height 14
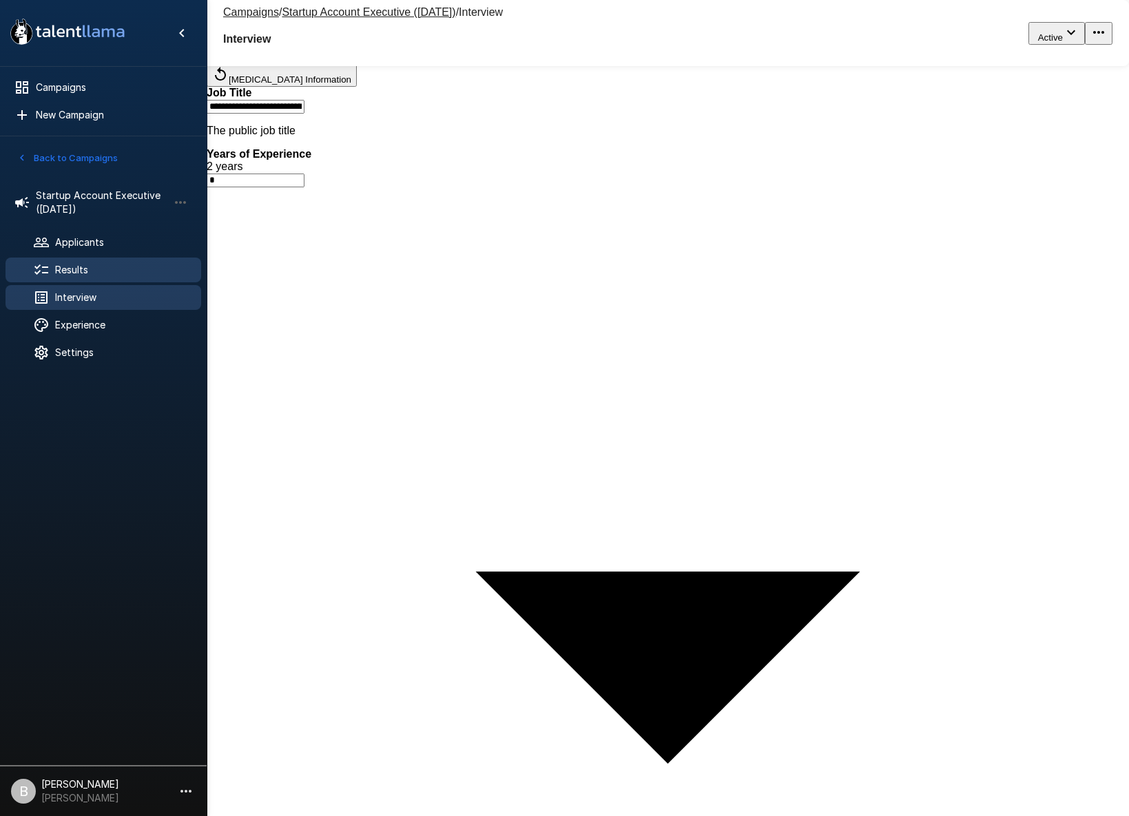
click at [75, 278] on div "Results" at bounding box center [104, 270] width 196 height 25
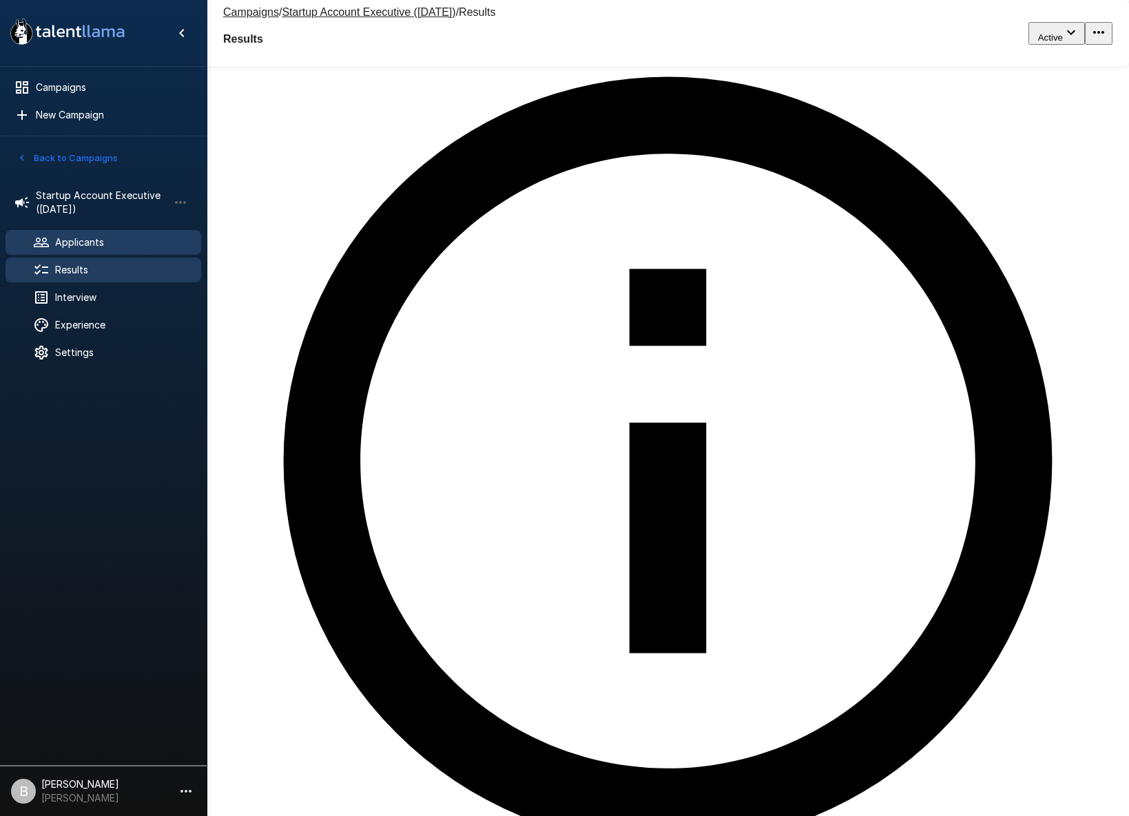
click at [97, 238] on span "Applicants" at bounding box center [122, 242] width 135 height 14
